Goal: Browse casually: Explore the website without a specific task or goal

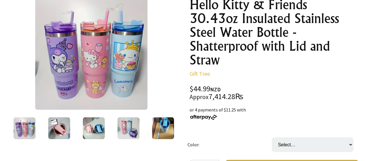
scroll to position [87, 0]
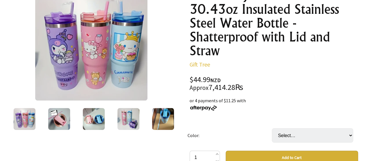
click at [18, 120] on img at bounding box center [25, 119] width 22 height 22
click at [124, 114] on img at bounding box center [128, 119] width 22 height 22
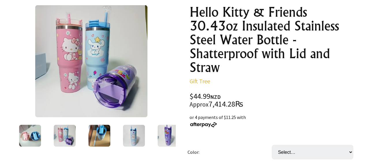
scroll to position [58, 0]
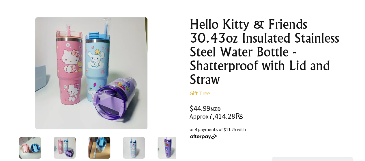
click at [73, 147] on img at bounding box center [65, 148] width 22 height 22
click at [57, 146] on img at bounding box center [65, 148] width 22 height 22
click at [34, 148] on img at bounding box center [30, 148] width 22 height 22
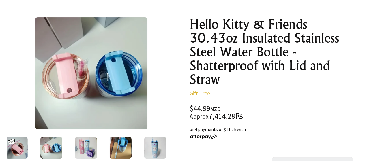
click at [93, 148] on img at bounding box center [86, 148] width 22 height 22
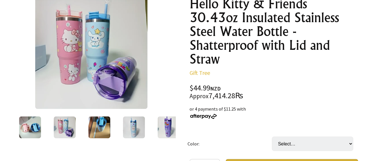
scroll to position [115, 0]
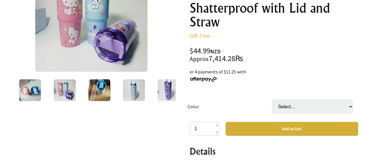
drag, startPoint x: 20, startPoint y: 98, endPoint x: 24, endPoint y: 94, distance: 5.1
click at [20, 98] on img at bounding box center [30, 90] width 22 height 22
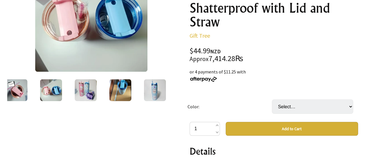
click at [14, 92] on img at bounding box center [16, 90] width 22 height 22
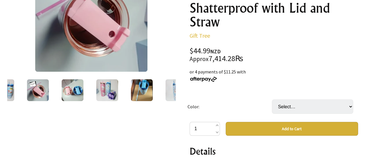
click at [12, 90] on img at bounding box center [3, 90] width 22 height 22
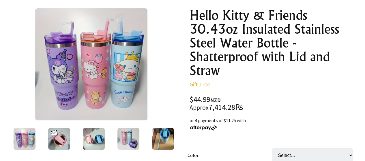
scroll to position [58, 0]
